Goal: Task Accomplishment & Management: Complete application form

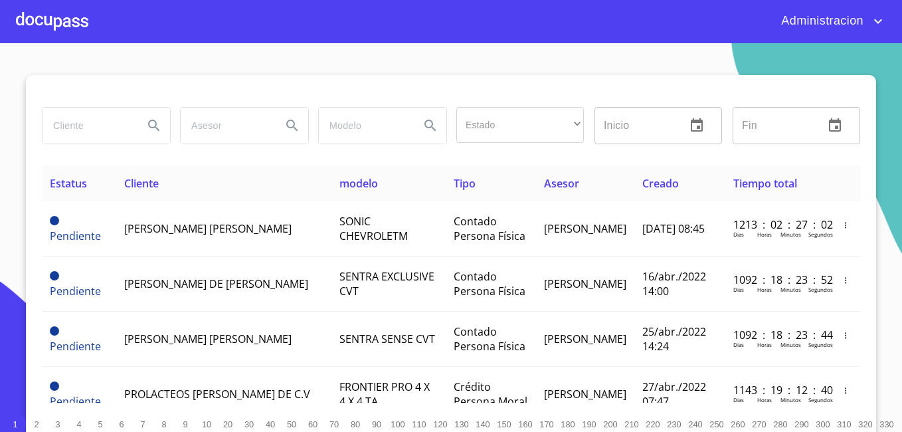
click at [114, 125] on input "search" at bounding box center [87, 126] width 90 height 36
type input "[PERSON_NAME]"
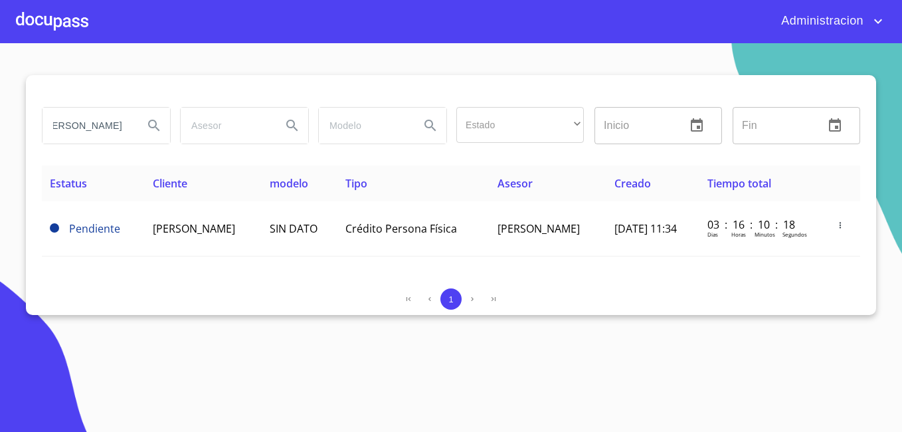
scroll to position [0, 0]
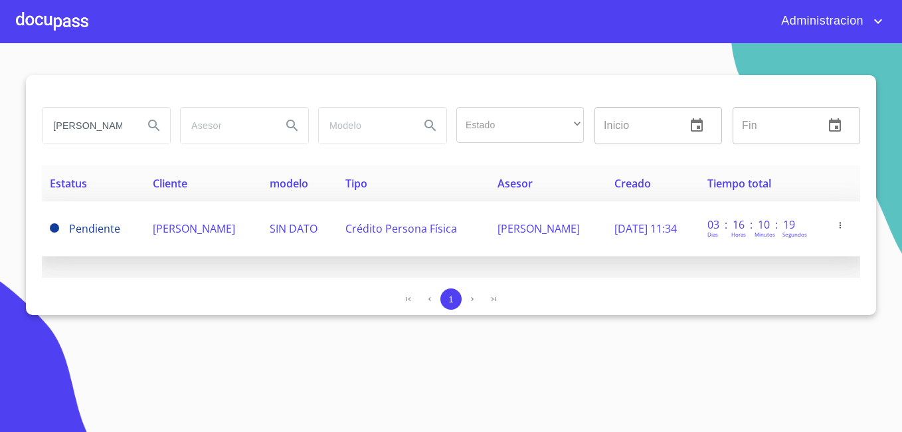
click at [145, 228] on td "[PERSON_NAME]" at bounding box center [203, 228] width 117 height 55
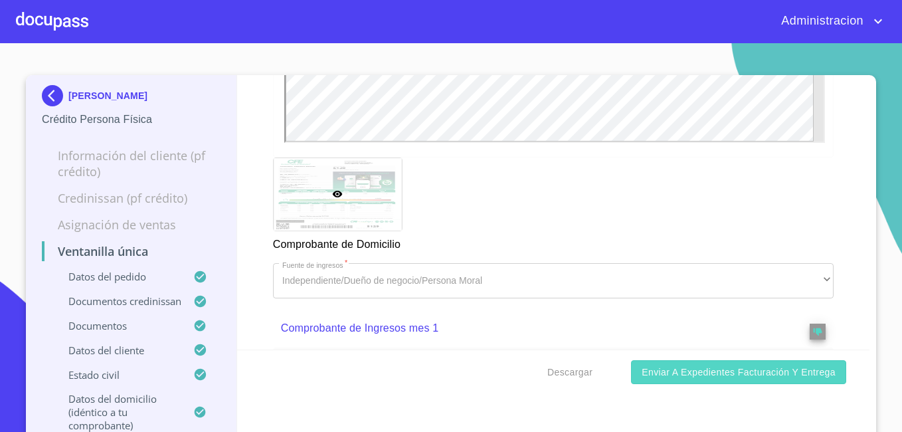
click at [685, 380] on button "Enviar a Expedientes Facturación y Entrega" at bounding box center [738, 372] width 215 height 25
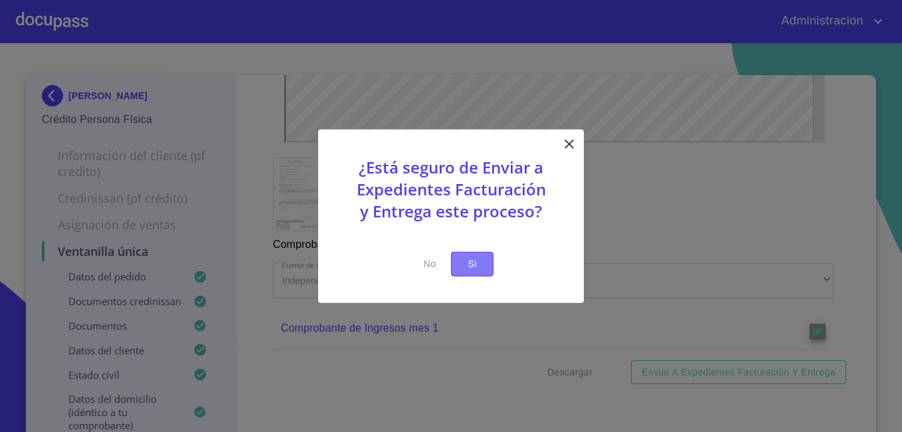
click at [465, 267] on span "Si" at bounding box center [471, 264] width 21 height 17
